Goal: Task Accomplishment & Management: Use online tool/utility

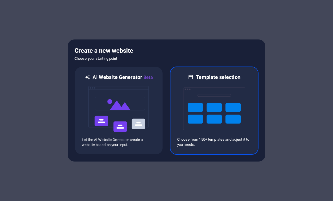
click at [198, 108] on img at bounding box center [214, 109] width 62 height 56
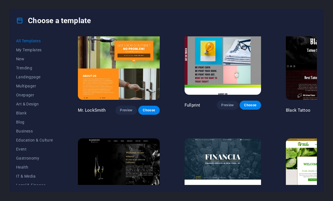
scroll to position [3214, 0]
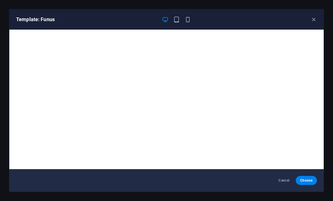
click at [288, 179] on span "Cancel" at bounding box center [284, 180] width 12 height 5
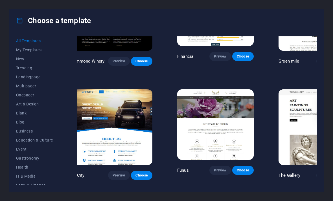
scroll to position [3378, 7]
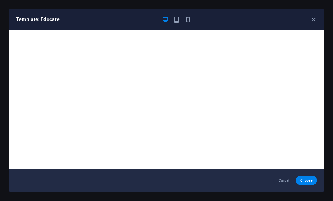
click at [285, 182] on span "Cancel" at bounding box center [284, 180] width 12 height 5
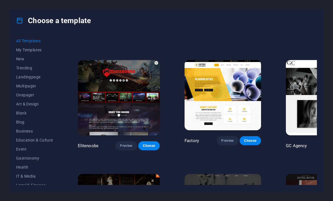
scroll to position [4091, -2]
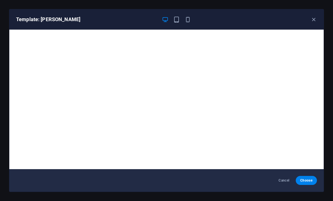
click at [288, 184] on button "Cancel" at bounding box center [284, 180] width 21 height 9
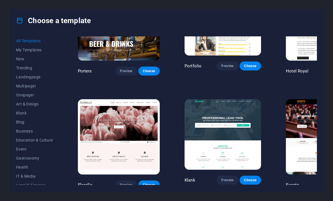
scroll to position [4282, 0]
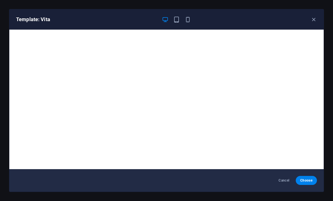
click at [285, 179] on span "Cancel" at bounding box center [284, 180] width 12 height 5
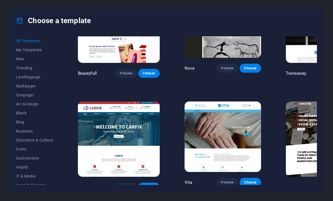
scroll to position [4507, 0]
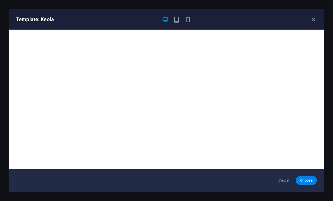
click at [287, 178] on button "Cancel" at bounding box center [284, 180] width 21 height 9
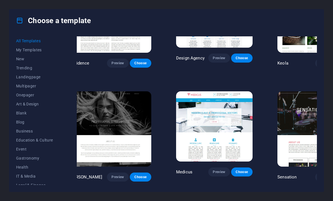
scroll to position [4860, 8]
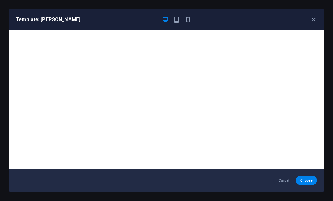
click at [288, 180] on span "Cancel" at bounding box center [284, 180] width 12 height 5
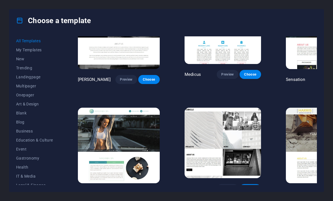
scroll to position [4960, 0]
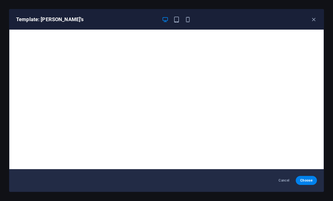
click at [283, 180] on span "Cancel" at bounding box center [284, 180] width 12 height 5
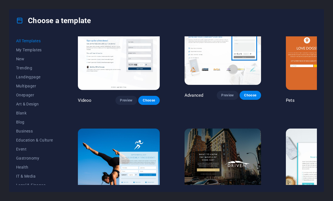
scroll to position [5510, 0]
